Goal: Navigation & Orientation: Find specific page/section

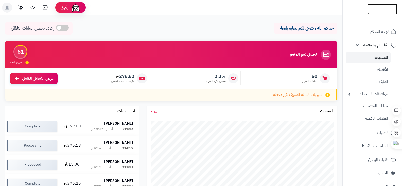
click at [373, 7] on img at bounding box center [383, 12] width 30 height 11
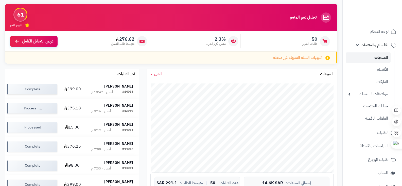
scroll to position [84, 0]
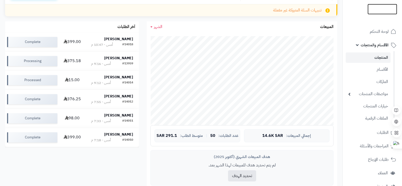
click at [374, 14] on img at bounding box center [383, 19] width 30 height 11
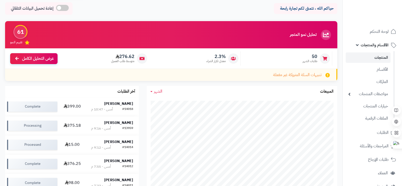
scroll to position [5, 0]
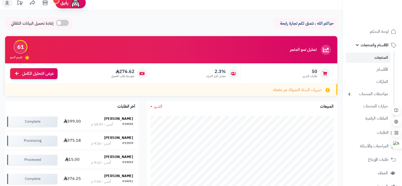
drag, startPoint x: 343, startPoint y: 61, endPoint x: 344, endPoint y: 80, distance: 18.8
click at [344, 80] on nav "لوحة التحكم الأقسام والمنتجات المنتجات الأقسام الماركات مواصفات المنتجات مواصفا…" at bounding box center [373, 99] width 60 height 186
click at [380, 8] on img at bounding box center [383, 9] width 30 height 11
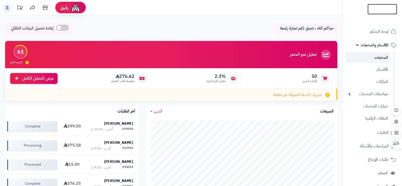
click at [373, 13] on img at bounding box center [383, 18] width 30 height 11
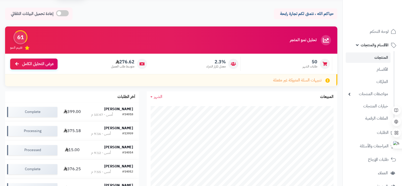
scroll to position [3, 0]
